Goal: Task Accomplishment & Management: Use online tool/utility

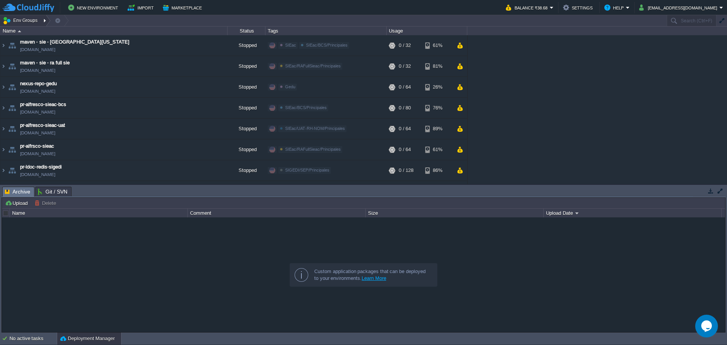
click at [47, 21] on div at bounding box center [46, 20] width 10 height 11
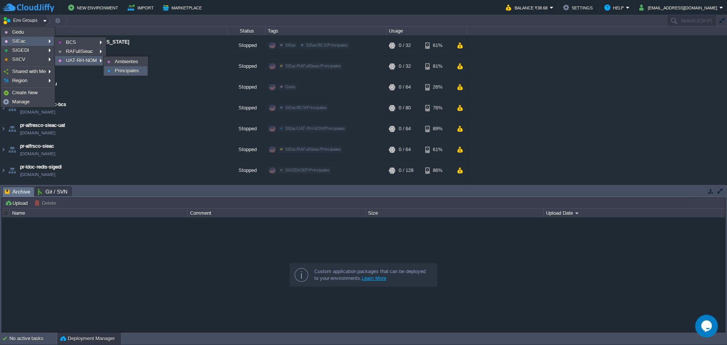
click at [136, 71] on span "Principales" at bounding box center [127, 71] width 24 height 6
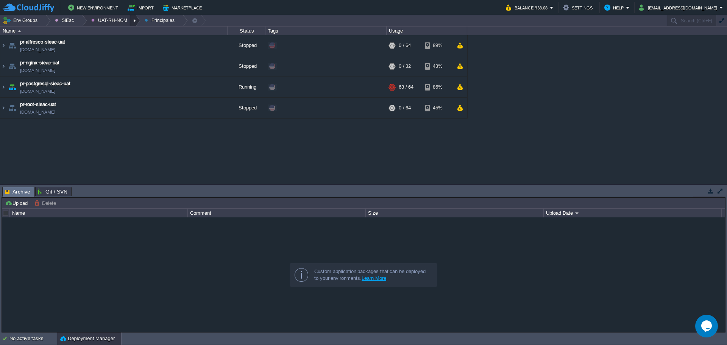
click at [131, 23] on div at bounding box center [135, 20] width 10 height 11
click at [77, 27] on div "Name" at bounding box center [114, 31] width 226 height 9
drag, startPoint x: 79, startPoint y: 20, endPoint x: 79, endPoint y: 26, distance: 6.4
click at [79, 20] on div at bounding box center [82, 20] width 10 height 11
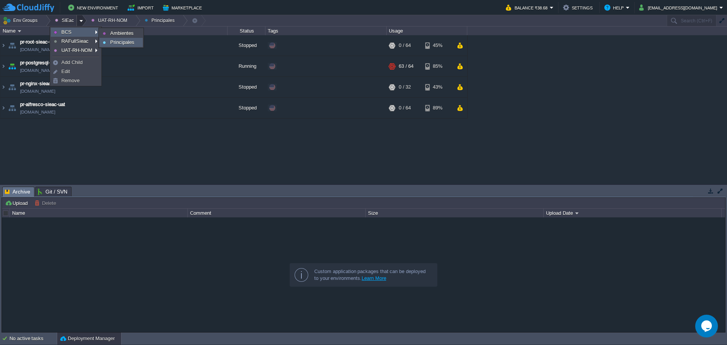
click at [126, 39] on link "Principales" at bounding box center [121, 42] width 42 height 8
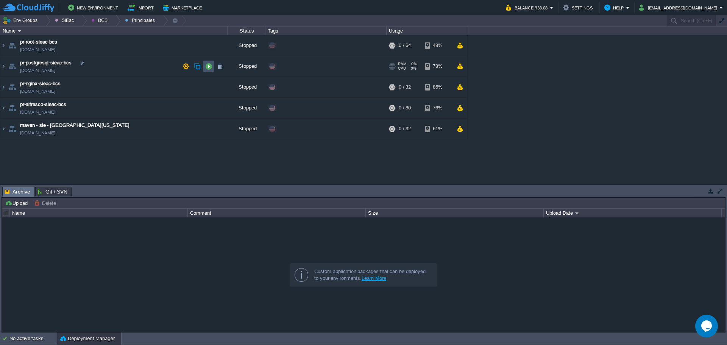
click at [209, 67] on button "button" at bounding box center [208, 66] width 7 height 7
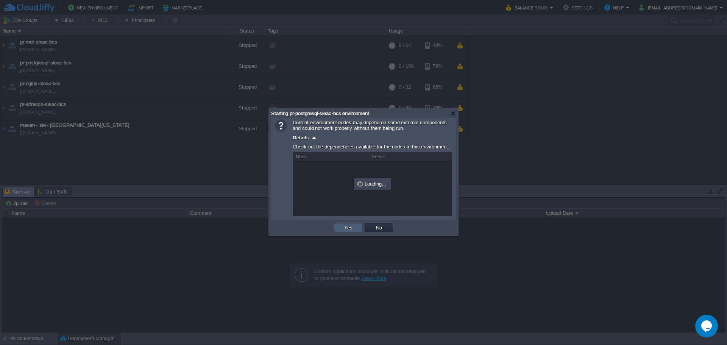
click at [349, 227] on button "Yes" at bounding box center [348, 227] width 13 height 7
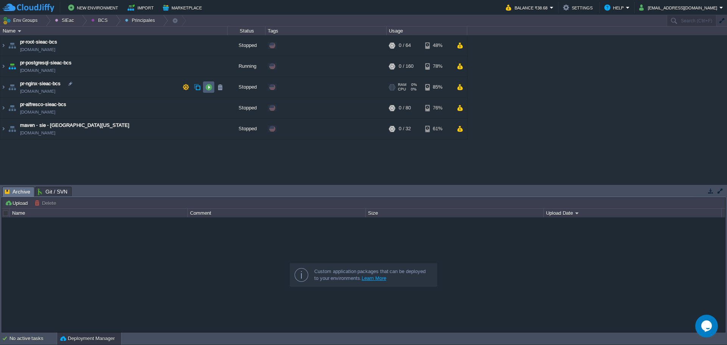
click at [204, 86] on td at bounding box center [208, 86] width 11 height 11
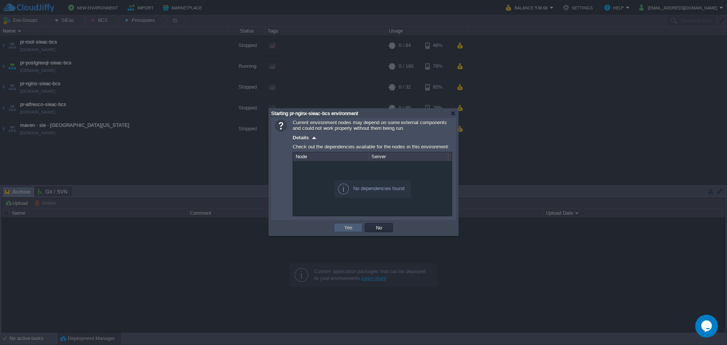
click at [337, 227] on td "Yes" at bounding box center [348, 227] width 28 height 9
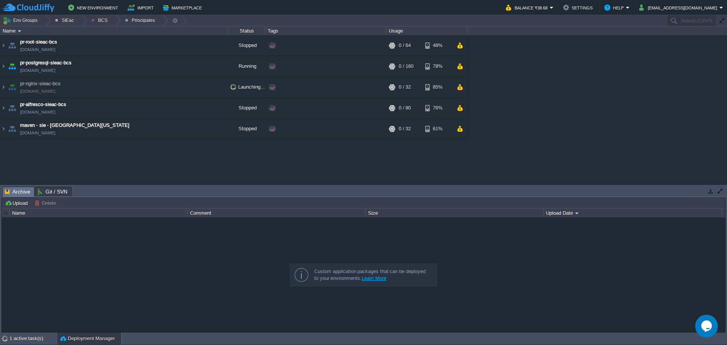
click at [4, 267] on div "Tasks Activity Log Archive Git / SVN Upload Delete Deploy to ... Custom applica…" at bounding box center [363, 259] width 727 height 148
click at [209, 47] on button "button" at bounding box center [208, 45] width 7 height 7
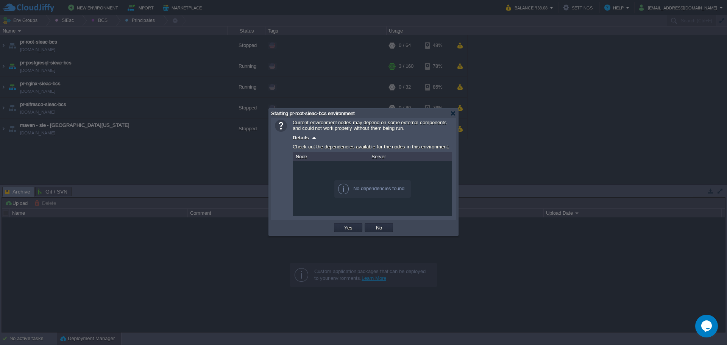
click at [332, 228] on td "OK Yes No Cancel" at bounding box center [363, 227] width 181 height 11
click at [339, 220] on div "Current environment nodes may depend on some external components and could not …" at bounding box center [363, 169] width 185 height 102
click at [336, 226] on td "Yes" at bounding box center [348, 227] width 28 height 9
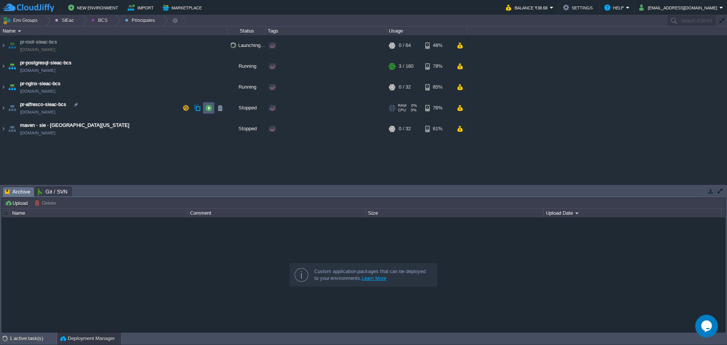
click at [211, 108] on button "button" at bounding box center [208, 108] width 7 height 7
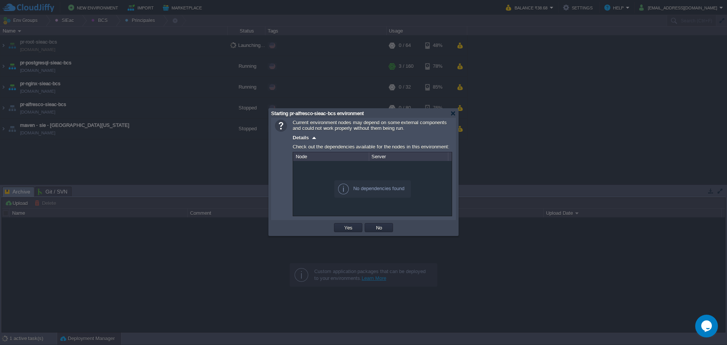
click at [333, 227] on td "Yes" at bounding box center [348, 227] width 31 height 11
click at [349, 226] on button "Yes" at bounding box center [348, 227] width 13 height 7
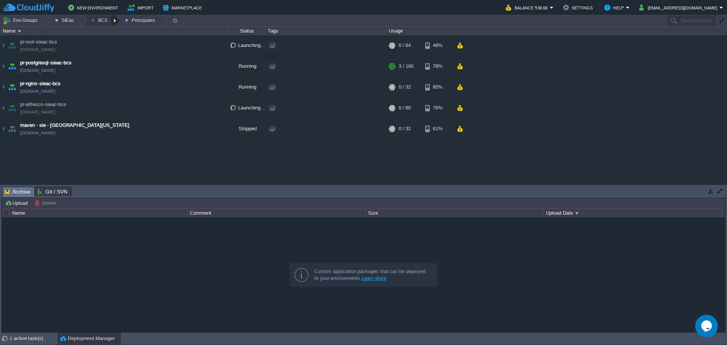
click at [113, 23] on div at bounding box center [116, 20] width 10 height 11
click at [112, 35] on span "Ambientes" at bounding box center [108, 32] width 23 height 6
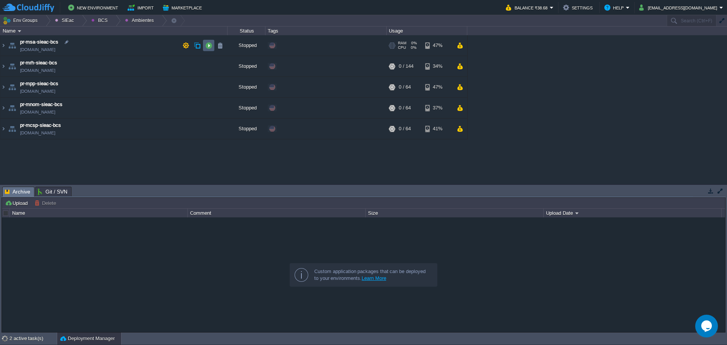
click at [214, 42] on td at bounding box center [208, 45] width 11 height 11
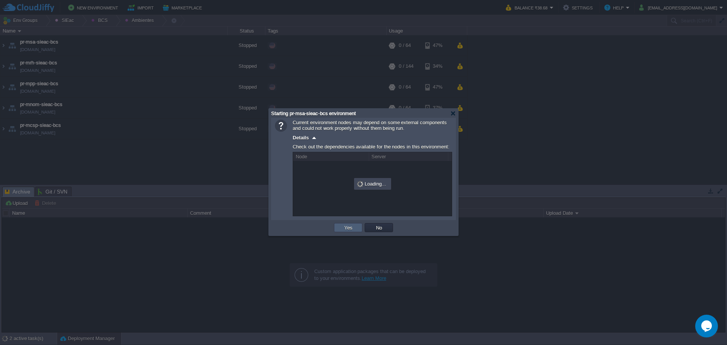
click at [340, 224] on td "Yes" at bounding box center [348, 227] width 31 height 11
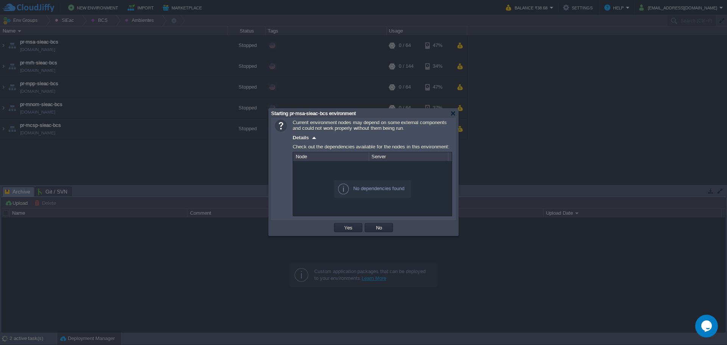
click at [341, 223] on td "Yes" at bounding box center [348, 227] width 31 height 11
click at [338, 226] on td "Yes" at bounding box center [348, 227] width 28 height 9
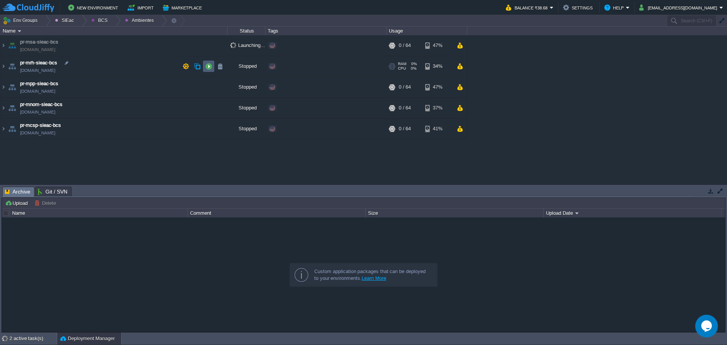
click at [203, 70] on td at bounding box center [208, 66] width 11 height 11
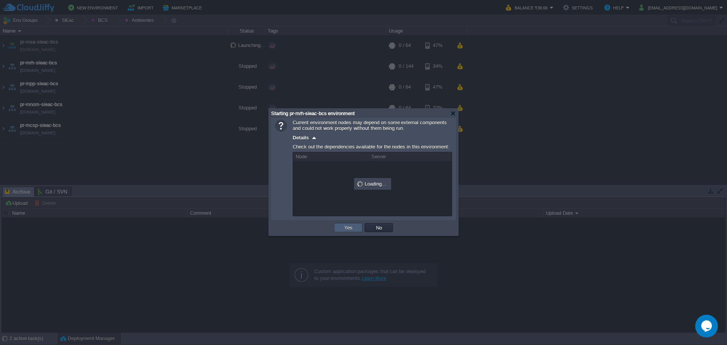
click at [339, 230] on td "Yes" at bounding box center [348, 227] width 28 height 9
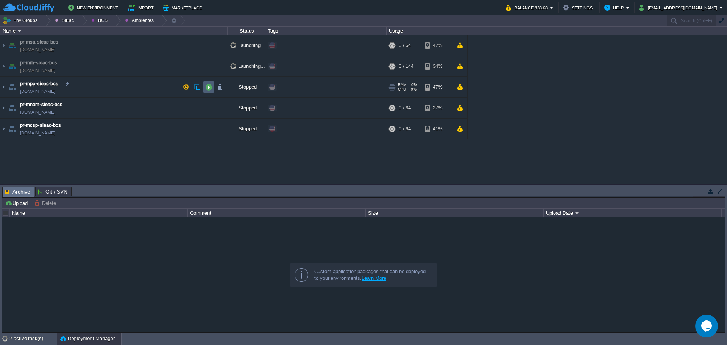
click at [207, 87] on button "button" at bounding box center [208, 87] width 7 height 7
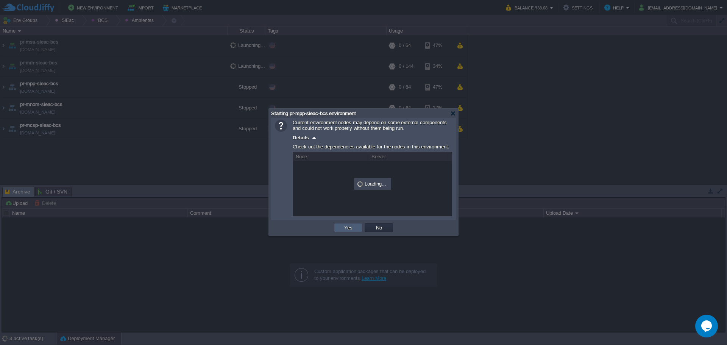
click at [347, 228] on button "Yes" at bounding box center [348, 227] width 13 height 7
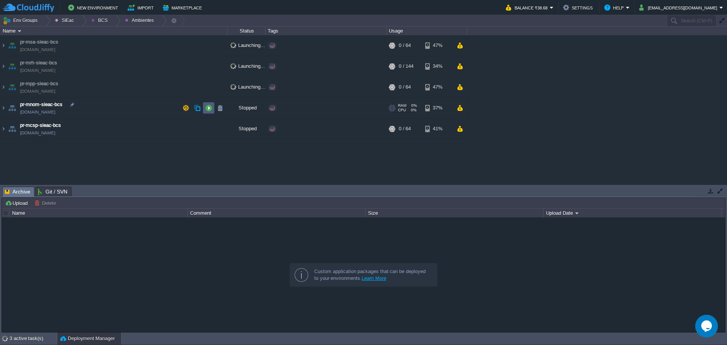
click at [206, 111] on button "button" at bounding box center [208, 108] width 7 height 7
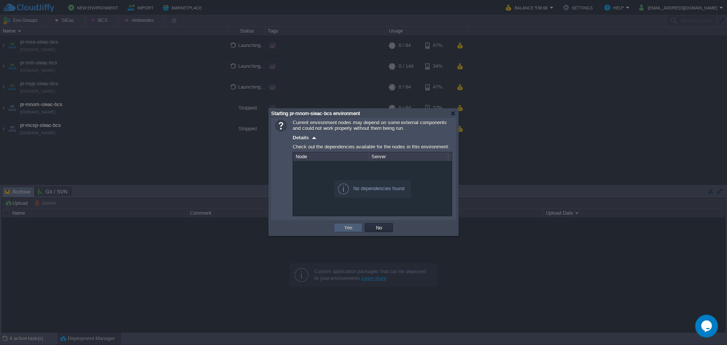
click at [350, 226] on button "Yes" at bounding box center [348, 227] width 13 height 7
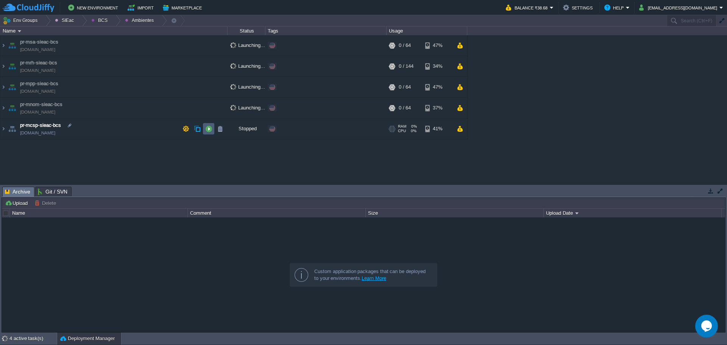
click at [209, 127] on button "button" at bounding box center [208, 128] width 7 height 7
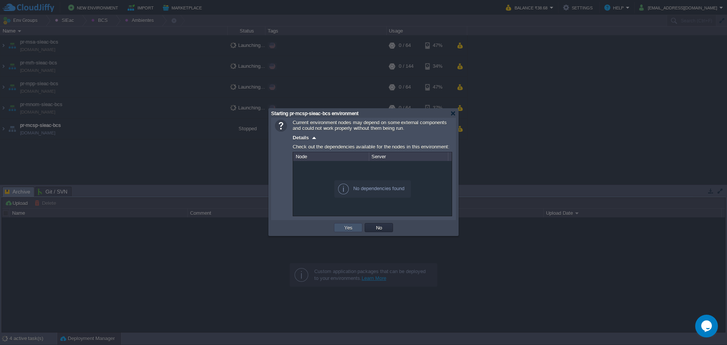
click at [351, 229] on button "Yes" at bounding box center [348, 227] width 13 height 7
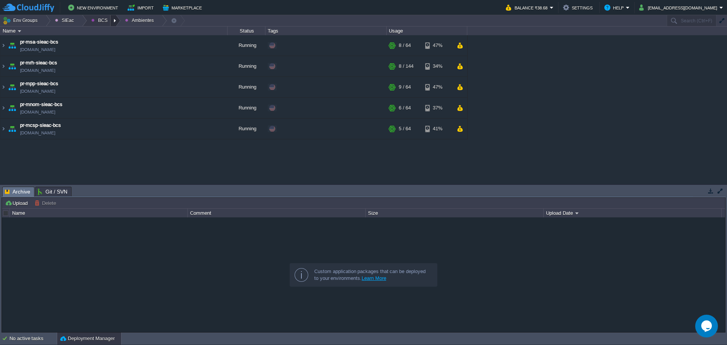
click at [113, 23] on div at bounding box center [116, 20] width 10 height 11
click at [106, 45] on link "Principales" at bounding box center [107, 41] width 42 height 8
click at [117, 107] on td "pr-alfresco-sieac-bcs [DOMAIN_NAME]" at bounding box center [113, 108] width 227 height 21
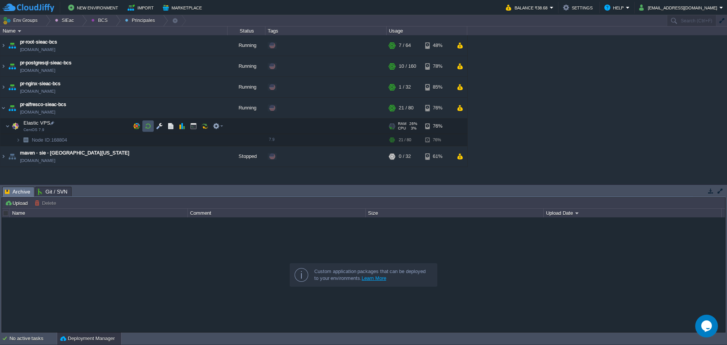
click at [150, 123] on button "button" at bounding box center [148, 126] width 7 height 7
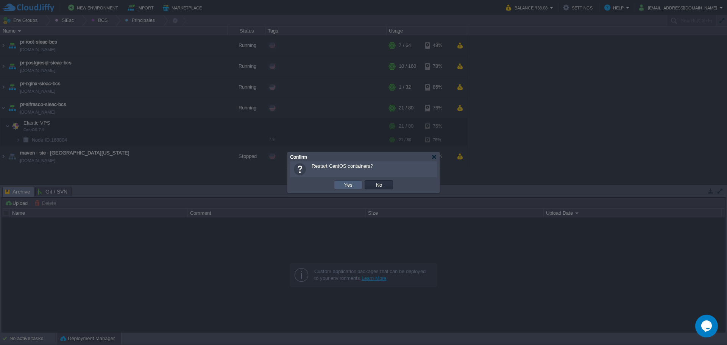
click at [347, 187] on button "Yes" at bounding box center [348, 184] width 13 height 7
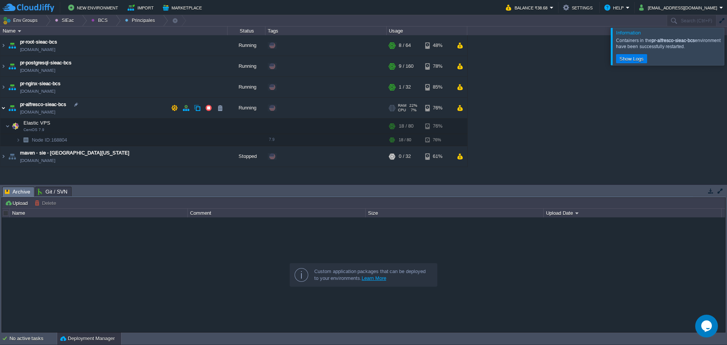
click at [2, 109] on img at bounding box center [3, 108] width 6 height 20
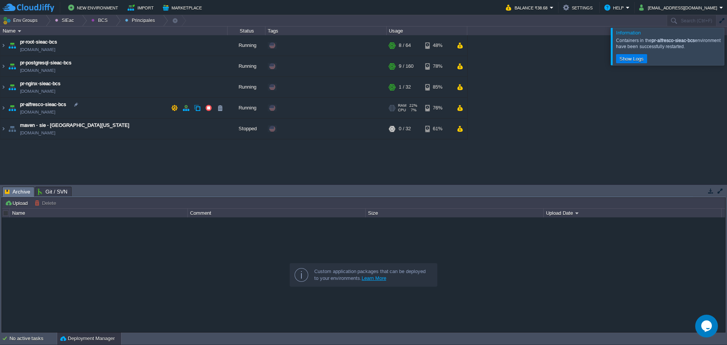
click at [112, 111] on td "pr-alfresco-sieac-bcs [DOMAIN_NAME]" at bounding box center [113, 108] width 227 height 21
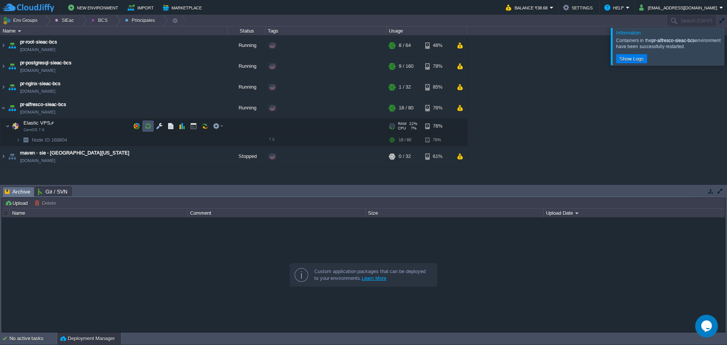
click at [147, 129] on button "button" at bounding box center [148, 126] width 7 height 7
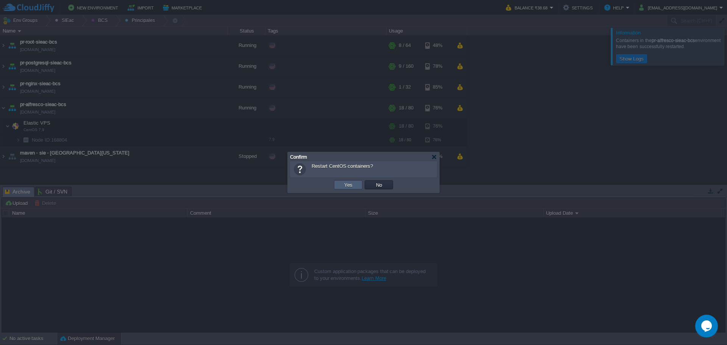
click at [342, 186] on td "Yes" at bounding box center [348, 184] width 28 height 9
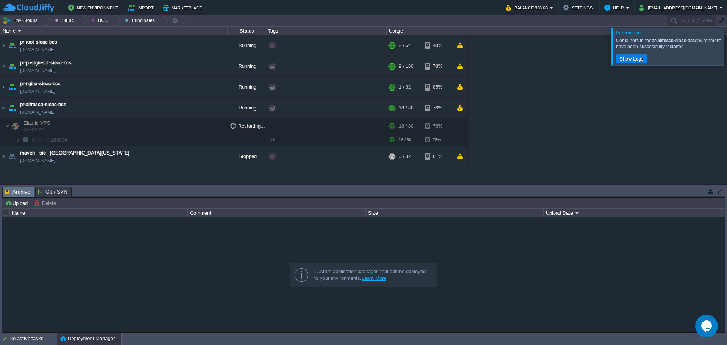
click at [727, 50] on div at bounding box center [736, 46] width 0 height 37
click at [727, 54] on div at bounding box center [736, 46] width 0 height 37
